Goal: Book appointment/travel/reservation

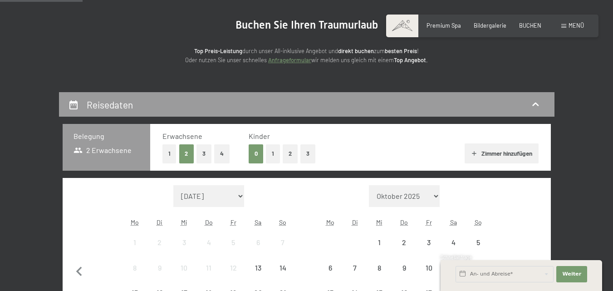
scroll to position [136, 0]
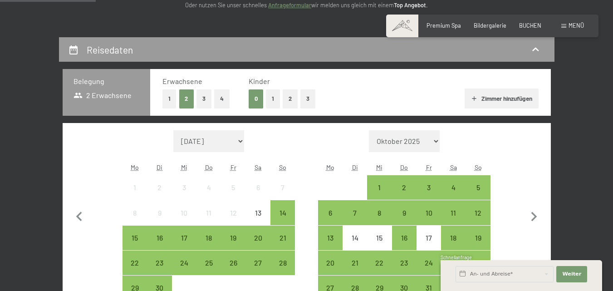
click at [272, 100] on button "1" at bounding box center [273, 98] width 14 height 19
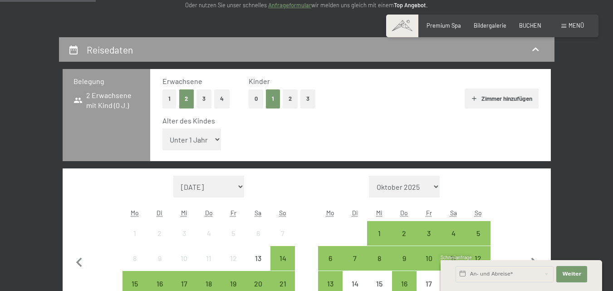
click at [216, 139] on select "Unter 1 Jahr 1 Jahr 2 Jahre 3 Jahre 4 Jahre 5 Jahre 6 Jahre 7 Jahre 8 Jahre 9 J…" at bounding box center [191, 139] width 59 height 22
select select "8"
click at [162, 128] on select "Unter 1 Jahr 1 Jahr 2 Jahre 3 Jahre 4 Jahre 5 Jahre 6 Jahre 7 Jahre 8 Jahre 9 J…" at bounding box center [191, 139] width 59 height 22
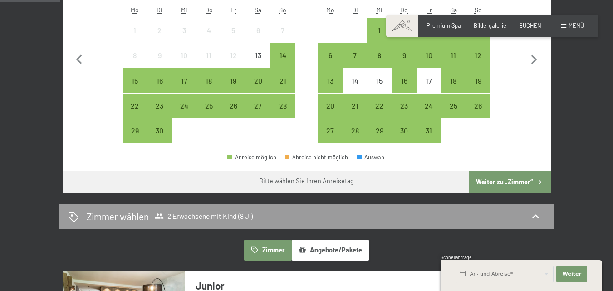
scroll to position [317, 0]
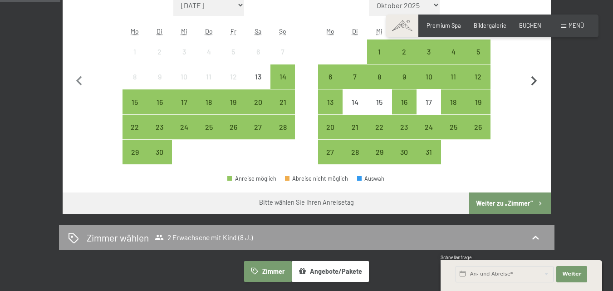
click at [535, 78] on icon "button" at bounding box center [533, 81] width 19 height 19
select select "[DATE]"
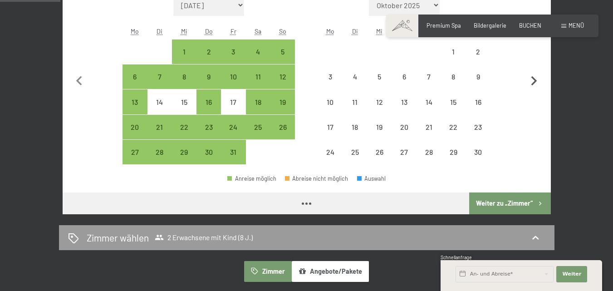
select select "[DATE]"
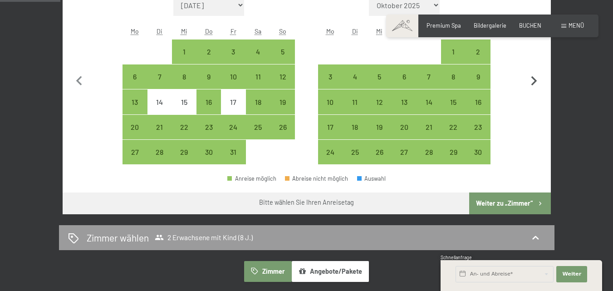
click at [535, 78] on icon "button" at bounding box center [533, 81] width 19 height 19
select select "[DATE]"
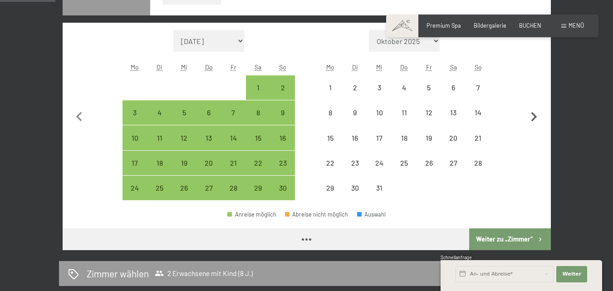
scroll to position [227, 0]
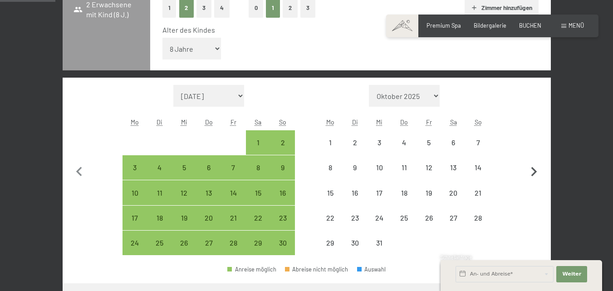
select select "[DATE]"
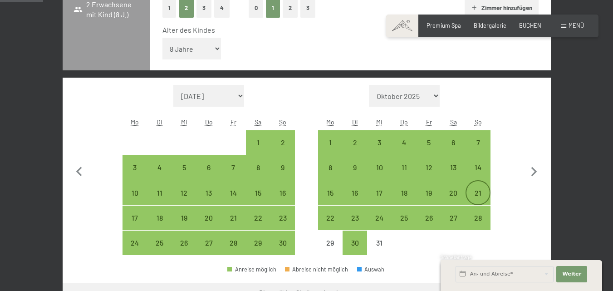
click at [480, 196] on div "21" at bounding box center [477, 200] width 23 height 23
select select "[DATE]"
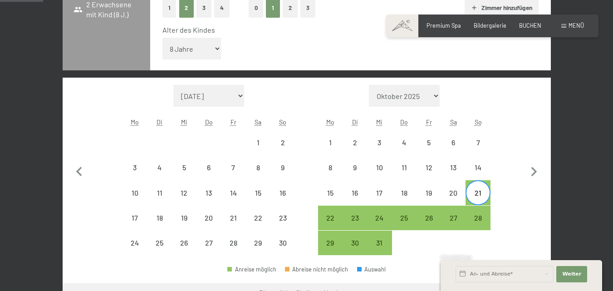
click at [479, 199] on div "21" at bounding box center [477, 200] width 23 height 23
select select "[DATE]"
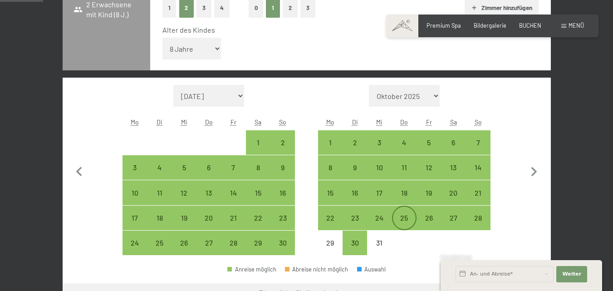
click at [404, 221] on div "25" at bounding box center [404, 225] width 23 height 23
select select "[DATE]"
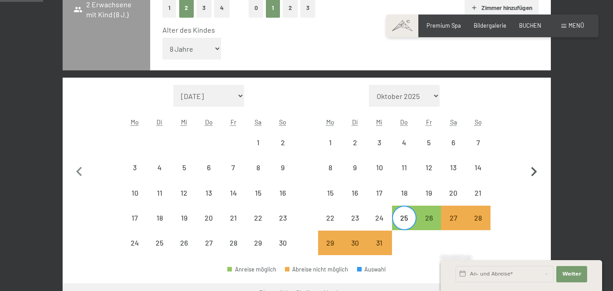
click at [533, 172] on icon "button" at bounding box center [533, 171] width 19 height 19
select select "[DATE]"
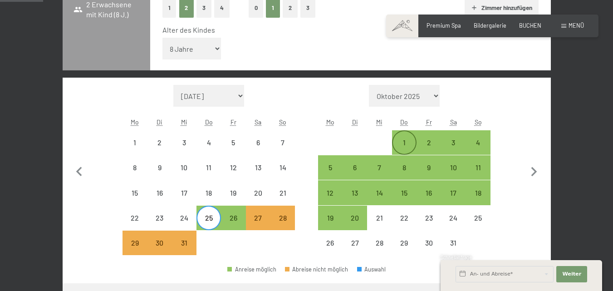
click at [408, 142] on div "1" at bounding box center [404, 150] width 23 height 23
select select "[DATE]"
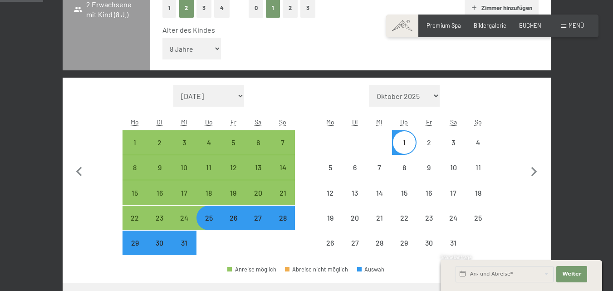
select select "[DATE]"
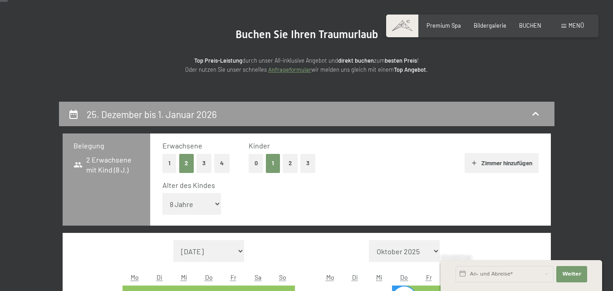
scroll to position [0, 0]
